Goal: Find specific page/section: Find specific page/section

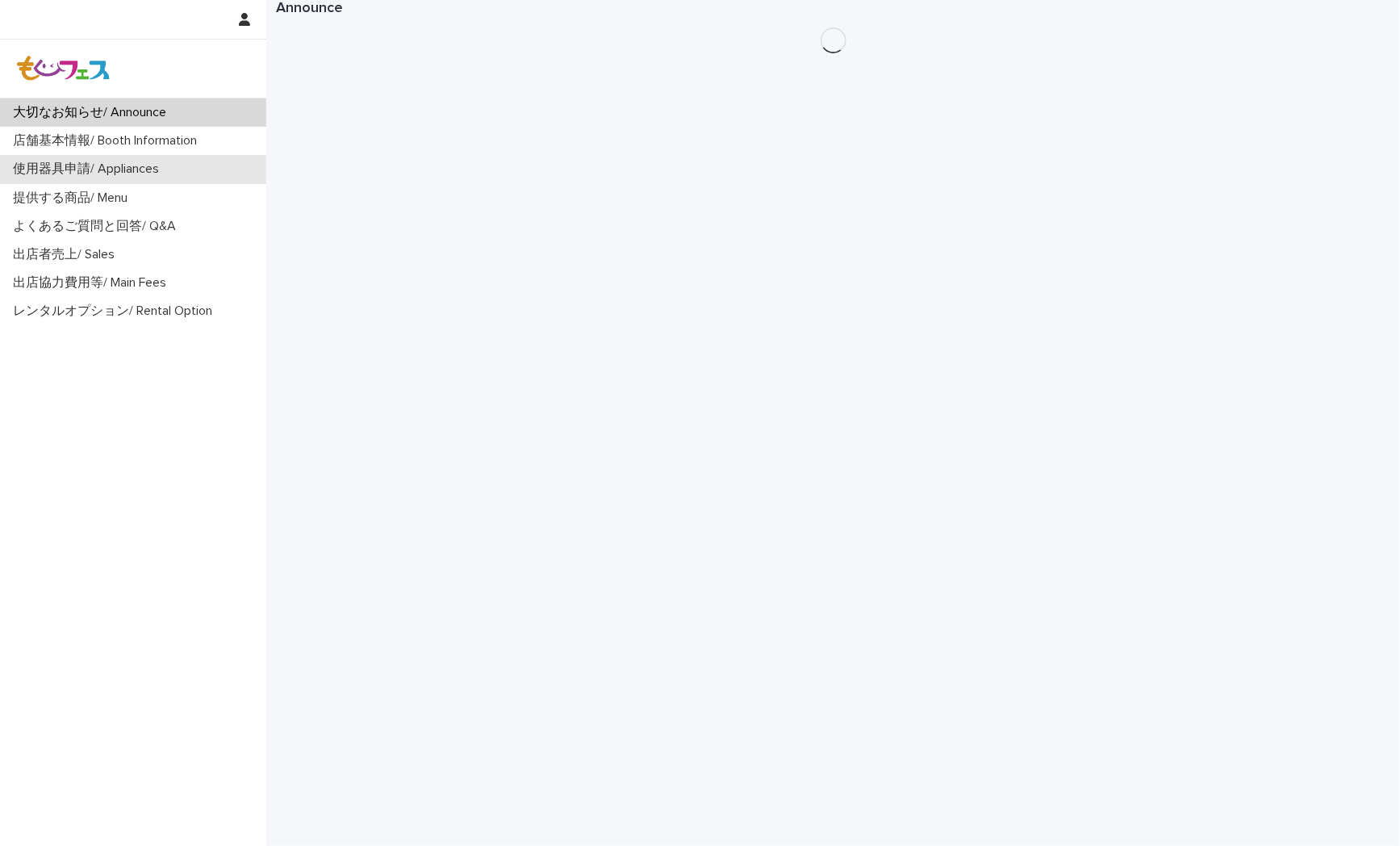
click at [106, 180] on div "使用器具申請/ Appliances" at bounding box center [133, 169] width 266 height 28
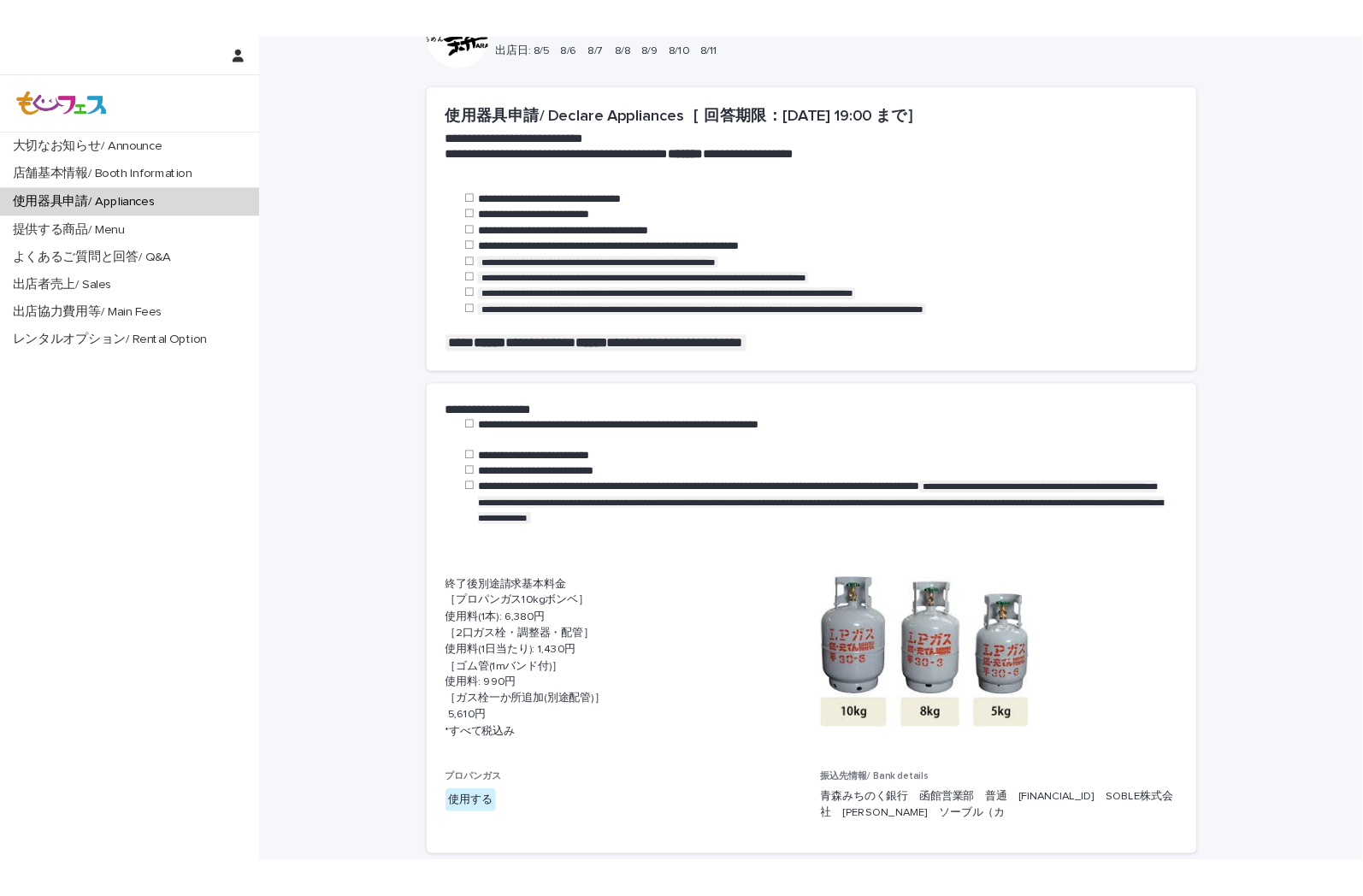
scroll to position [285, 0]
